Goal: Book appointment/travel/reservation

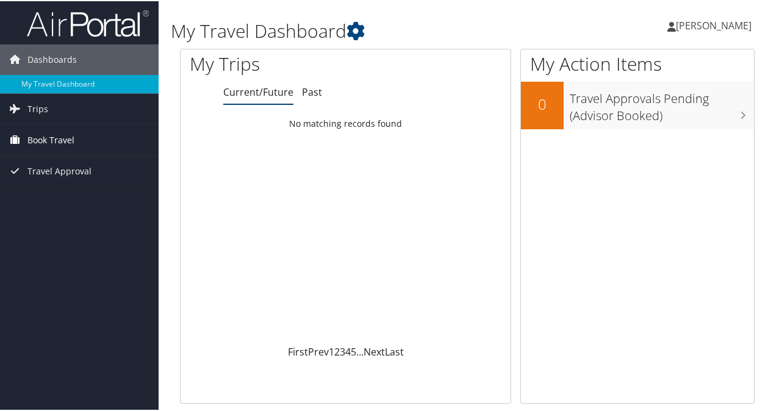
click at [68, 132] on span "Book Travel" at bounding box center [50, 139] width 47 height 31
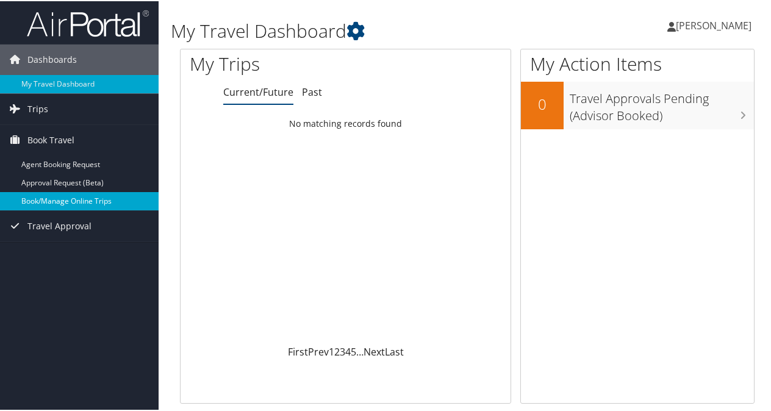
click at [88, 193] on link "Book/Manage Online Trips" at bounding box center [79, 200] width 159 height 18
